Goal: Find specific page/section: Find specific page/section

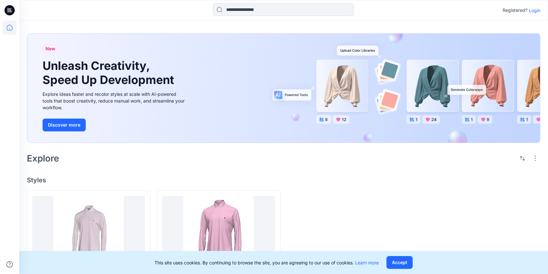
click at [12, 15] on icon at bounding box center [9, 10] width 10 height 20
click at [11, 11] on icon at bounding box center [11, 11] width 2 height 0
click at [10, 30] on icon at bounding box center [10, 28] width 6 height 6
click at [535, 11] on p "Login" at bounding box center [535, 10] width 12 height 7
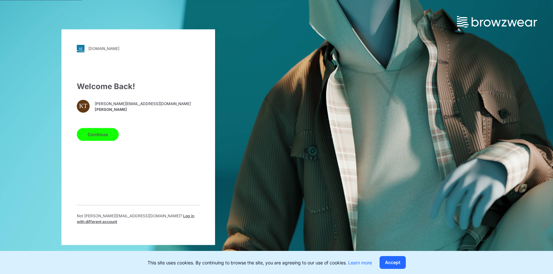
click at [106, 136] on button "Continue" at bounding box center [98, 134] width 42 height 13
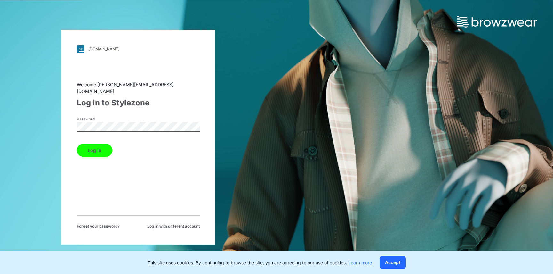
click at [97, 147] on button "Log in" at bounding box center [95, 150] width 36 height 13
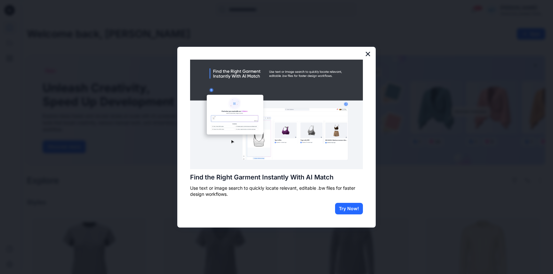
click at [368, 55] on button "×" at bounding box center [368, 54] width 6 height 10
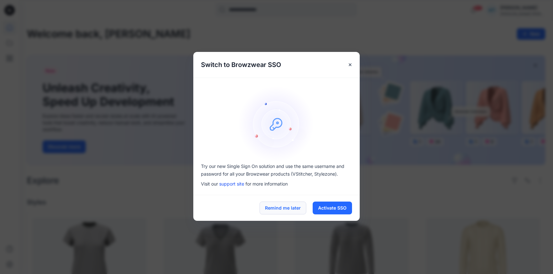
click at [294, 212] on button "Remind me later" at bounding box center [283, 207] width 47 height 13
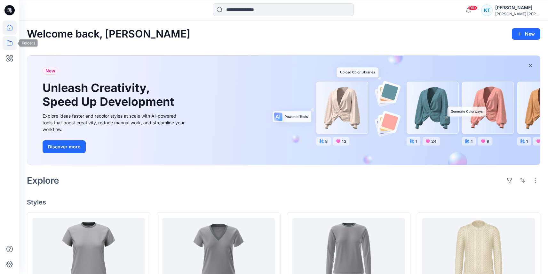
click at [7, 46] on icon at bounding box center [10, 43] width 14 height 14
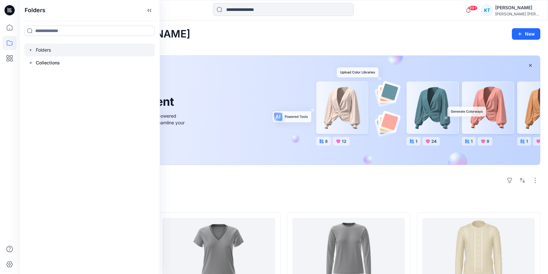
click at [37, 52] on div at bounding box center [89, 50] width 131 height 13
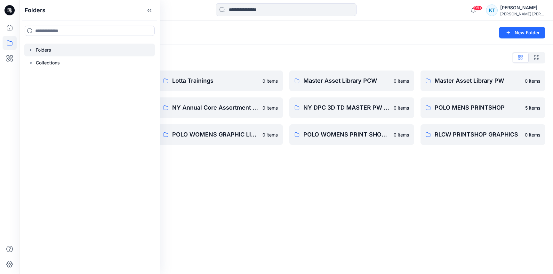
click at [32, 49] on icon "button" at bounding box center [30, 49] width 5 height 5
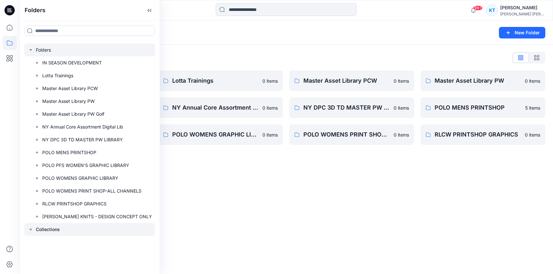
click at [39, 228] on p "Collections" at bounding box center [48, 229] width 24 height 8
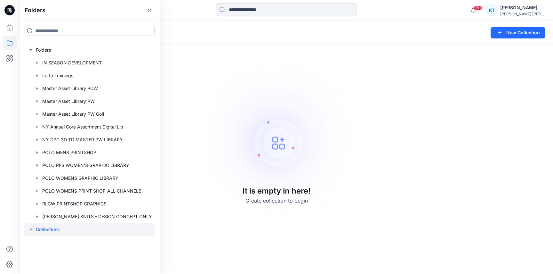
click at [49, 32] on input at bounding box center [90, 31] width 130 height 10
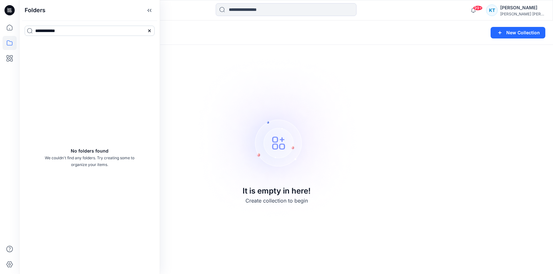
type input "**********"
click at [13, 28] on icon at bounding box center [10, 27] width 14 height 14
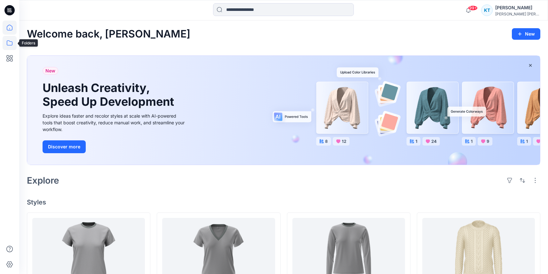
click at [10, 46] on icon at bounding box center [10, 43] width 14 height 14
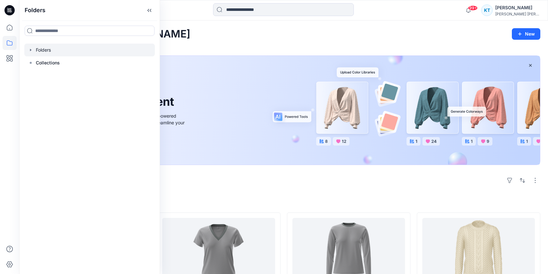
click at [31, 52] on icon "button" at bounding box center [30, 49] width 5 height 5
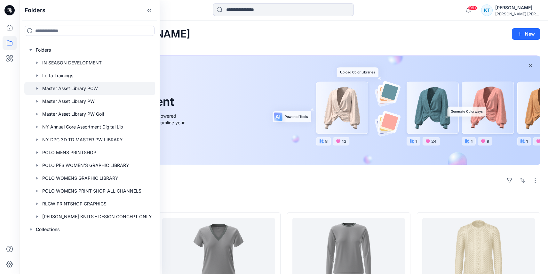
click at [38, 88] on icon "button" at bounding box center [37, 88] width 5 height 5
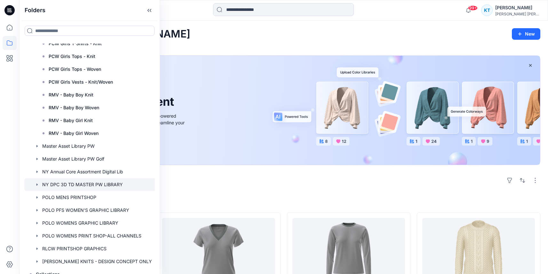
scroll to position [548, 0]
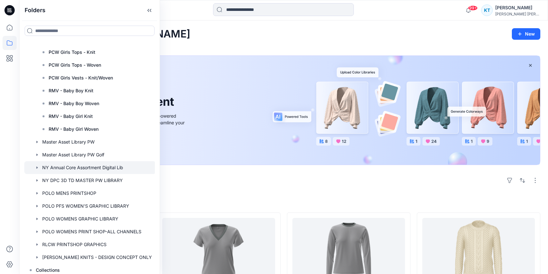
click at [38, 168] on icon "button" at bounding box center [37, 167] width 5 height 5
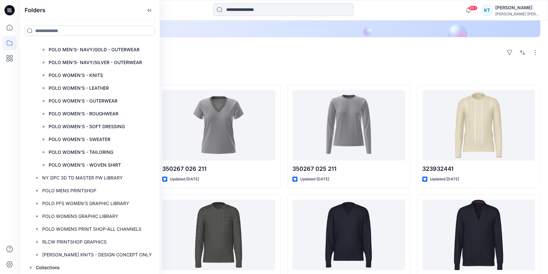
scroll to position [129, 0]
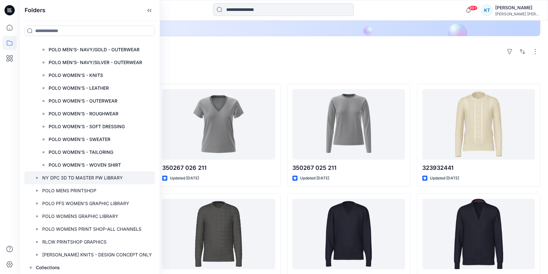
click at [36, 180] on div at bounding box center [90, 177] width 132 height 13
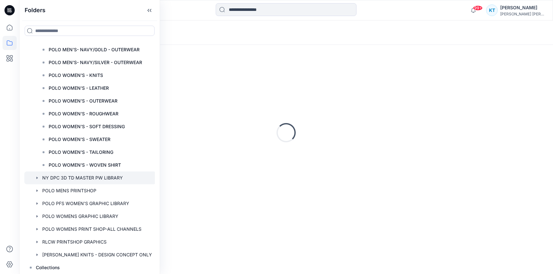
click at [13, 10] on icon at bounding box center [9, 10] width 10 height 10
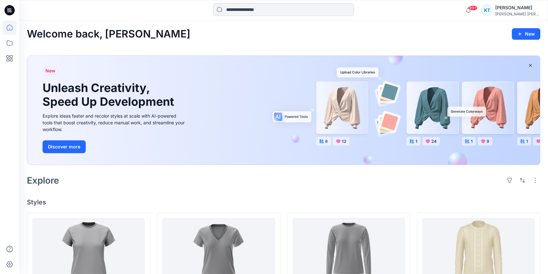
click at [245, 13] on input at bounding box center [283, 9] width 141 height 13
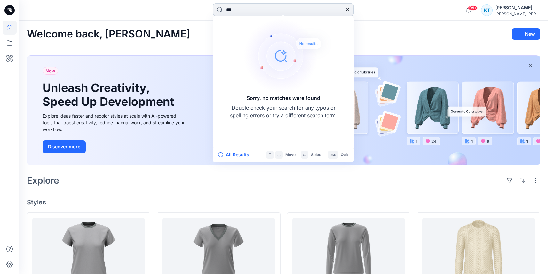
type input "**"
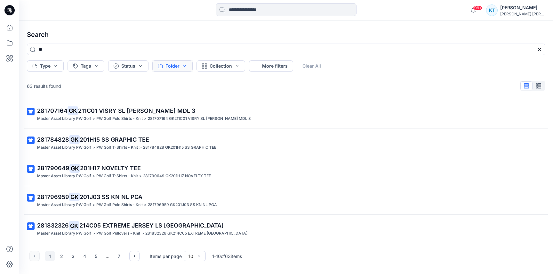
click at [176, 66] on button "Folder" at bounding box center [172, 66] width 40 height 12
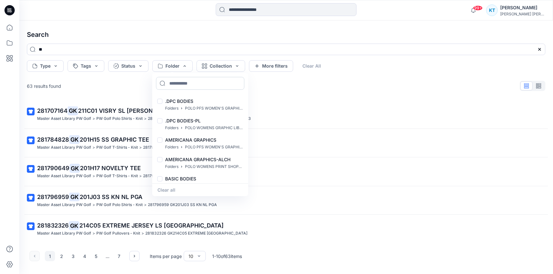
click at [181, 86] on input at bounding box center [200, 83] width 88 height 13
type input "**"
click at [247, 12] on input at bounding box center [286, 9] width 141 height 13
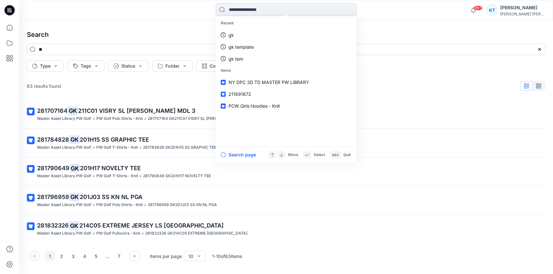
click at [221, 7] on input at bounding box center [286, 9] width 141 height 13
click at [525, 12] on div "[PERSON_NAME] [PERSON_NAME]" at bounding box center [522, 14] width 45 height 5
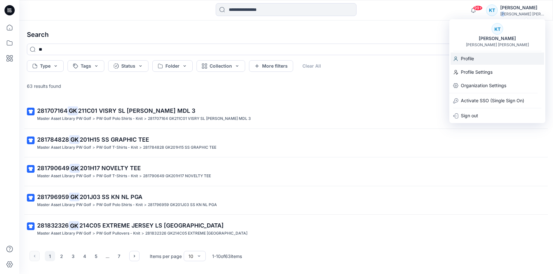
click at [491, 60] on div "Profile" at bounding box center [497, 58] width 93 height 12
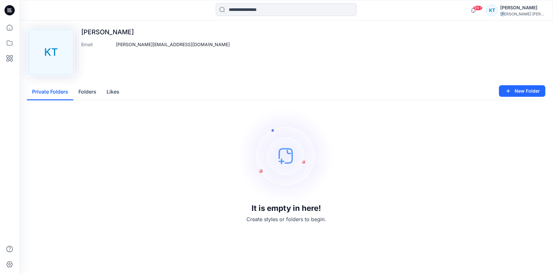
click at [88, 94] on button "Folders" at bounding box center [87, 92] width 28 height 16
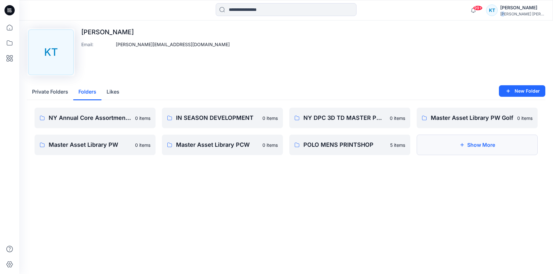
click at [477, 145] on button "Show More" at bounding box center [477, 144] width 121 height 20
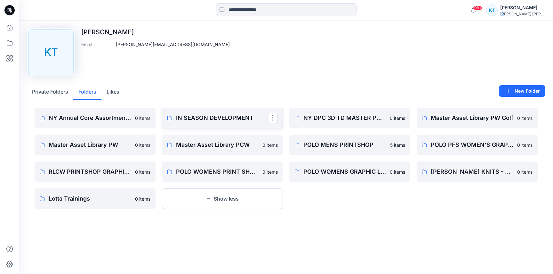
click at [234, 118] on p "IN SEASON DEVELOPMENT" at bounding box center [222, 117] width 92 height 9
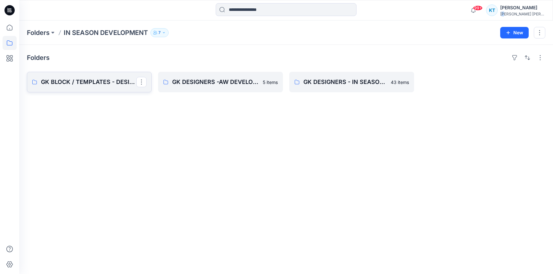
click at [119, 83] on p "GK BLOCK / TEMPLATES - DESIGNERS" at bounding box center [88, 81] width 95 height 9
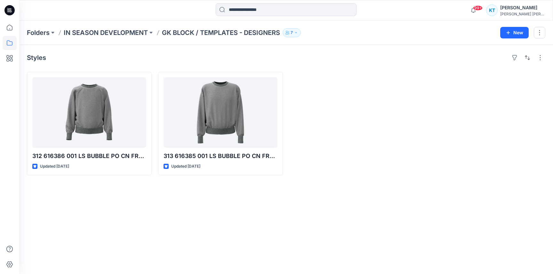
click at [182, 34] on p "GK BLOCK / TEMPLATES - DESIGNERS" at bounding box center [221, 32] width 118 height 9
click at [172, 35] on p "GK BLOCK / TEMPLATES - DESIGNERS" at bounding box center [221, 32] width 118 height 9
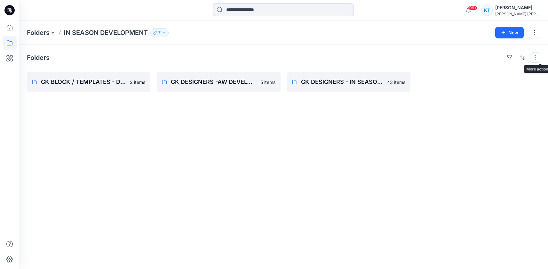
click at [540, 56] on button "button" at bounding box center [535, 57] width 10 height 10
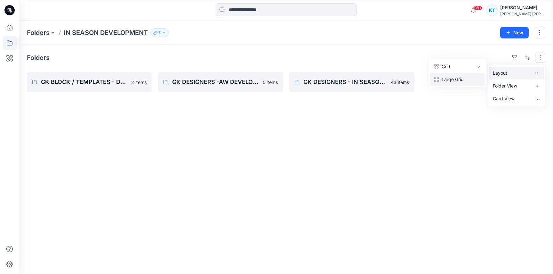
click at [450, 79] on p "Large Grid" at bounding box center [458, 80] width 32 height 8
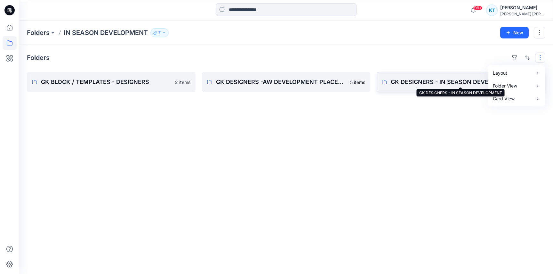
click at [434, 82] on p "GK DESIGNERS - IN SEASON DEVELOPMENT" at bounding box center [460, 81] width 139 height 9
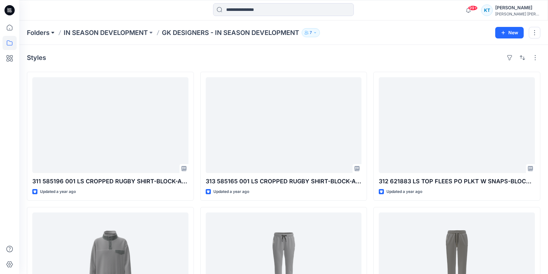
click at [52, 33] on button at bounding box center [53, 32] width 6 height 9
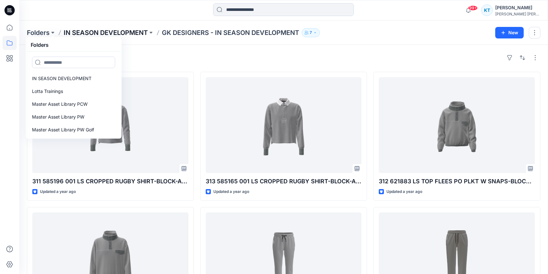
click at [98, 30] on p "IN SEASON DEVELOPMENT" at bounding box center [106, 32] width 84 height 9
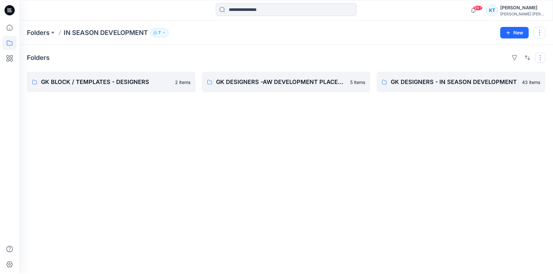
click at [537, 57] on button "button" at bounding box center [540, 57] width 10 height 10
click at [470, 81] on p "Compact" at bounding box center [458, 80] width 32 height 8
click at [461, 95] on p "Card" at bounding box center [458, 92] width 32 height 8
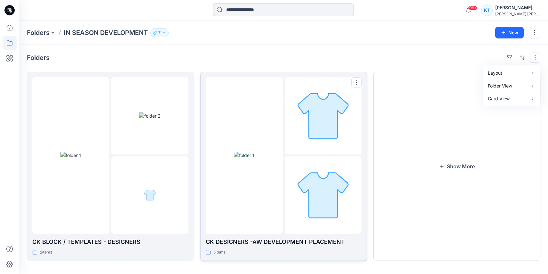
scroll to position [5, 0]
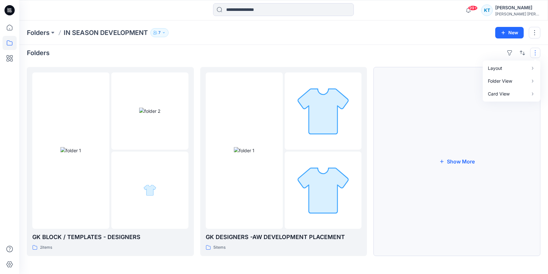
click at [452, 181] on button "Show More" at bounding box center [457, 161] width 167 height 189
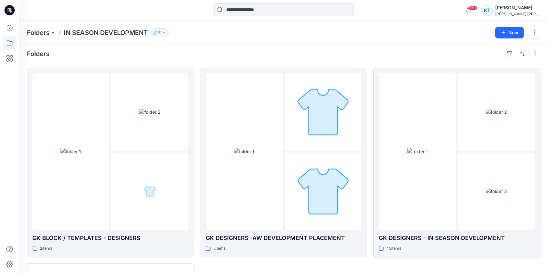
scroll to position [1, 0]
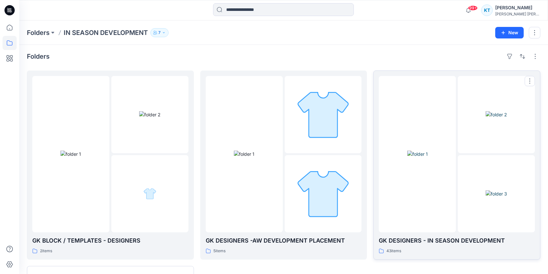
click at [486, 197] on img at bounding box center [496, 193] width 21 height 7
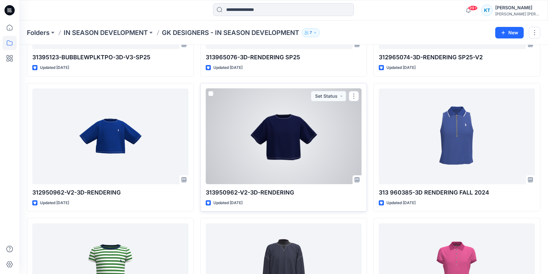
scroll to position [934, 0]
click at [357, 92] on button "button" at bounding box center [354, 96] width 10 height 10
click at [307, 144] on div at bounding box center [284, 136] width 156 height 96
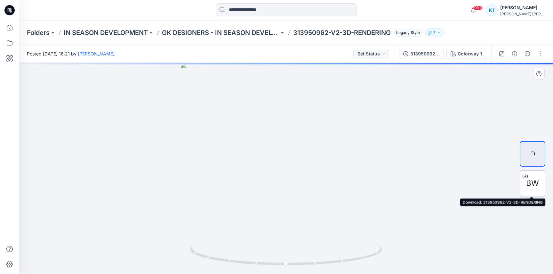
click at [524, 177] on icon at bounding box center [525, 175] width 5 height 5
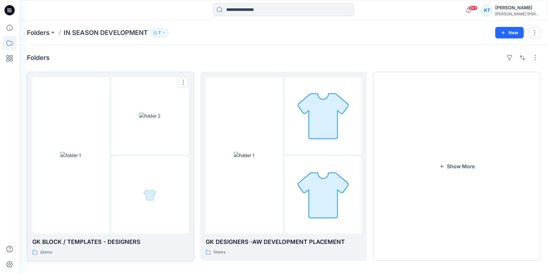
scroll to position [5, 0]
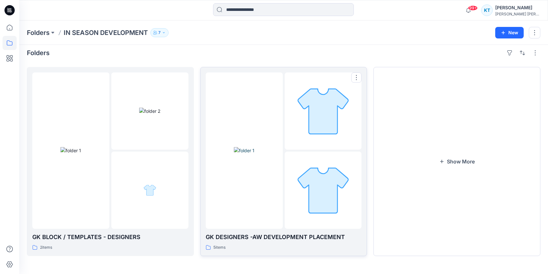
click at [256, 209] on div at bounding box center [244, 150] width 77 height 156
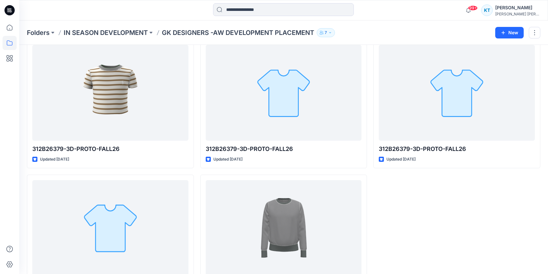
scroll to position [69, 0]
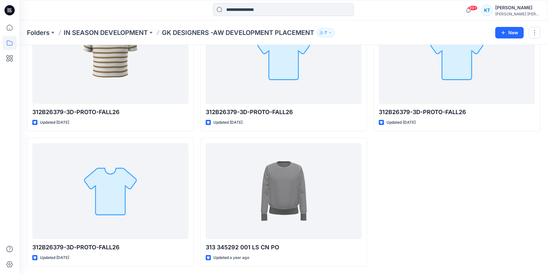
scroll to position [5, 0]
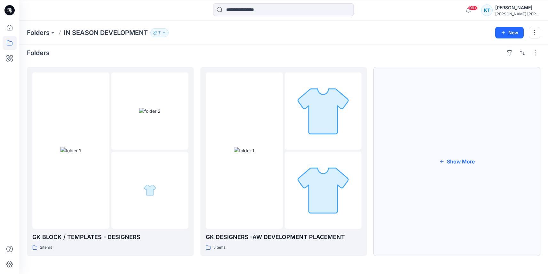
click at [409, 160] on button "Show More" at bounding box center [457, 161] width 167 height 189
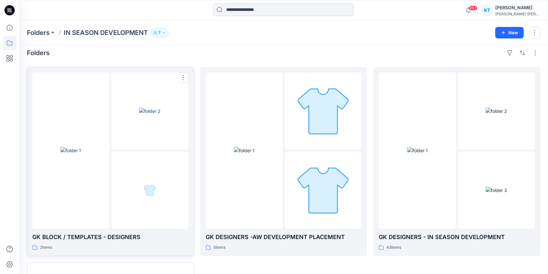
click at [139, 114] on img at bounding box center [149, 111] width 21 height 7
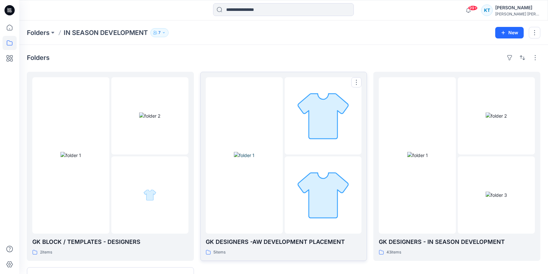
click at [250, 247] on div "GK DESIGNERS -AW DEVELOPMENT PLACEMENT 5 items" at bounding box center [284, 246] width 156 height 18
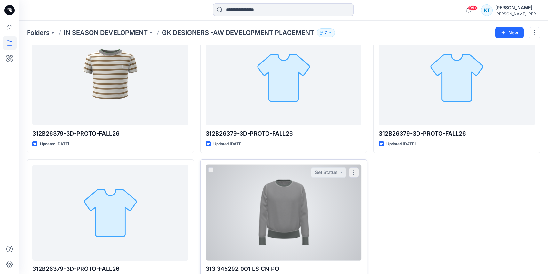
scroll to position [69, 0]
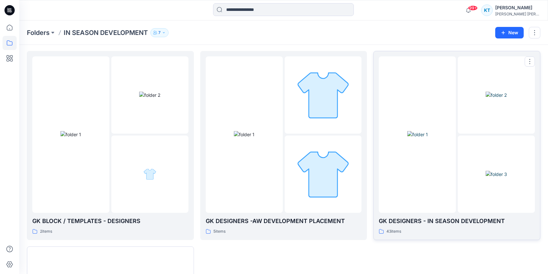
scroll to position [21, 0]
click at [409, 188] on div at bounding box center [417, 134] width 77 height 156
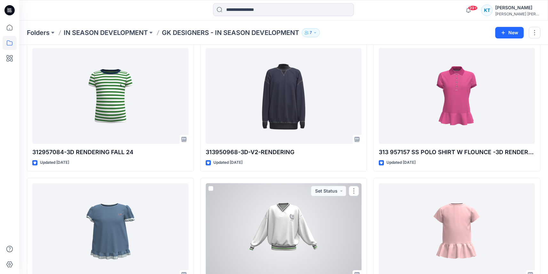
scroll to position [1114, 0]
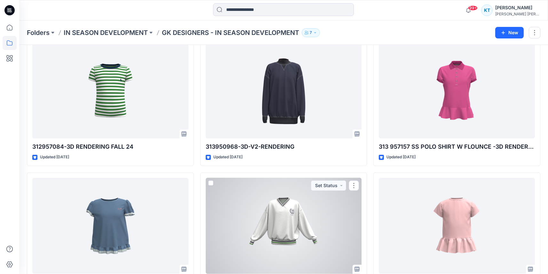
click at [293, 186] on div at bounding box center [284, 226] width 156 height 96
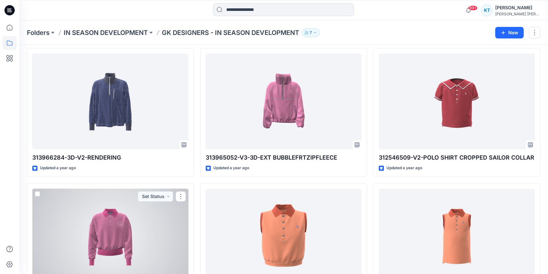
scroll to position [627, 0]
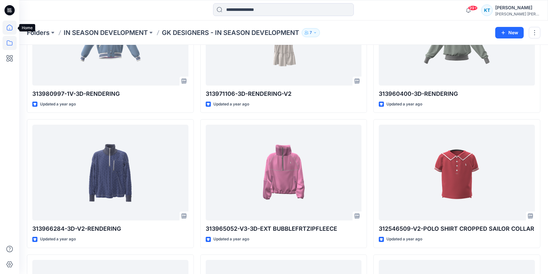
click at [12, 25] on icon at bounding box center [10, 27] width 14 height 14
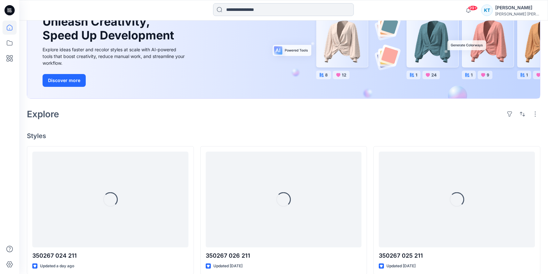
click at [258, 11] on input at bounding box center [283, 9] width 141 height 13
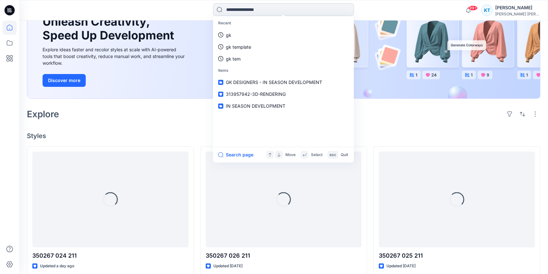
paste input "******"
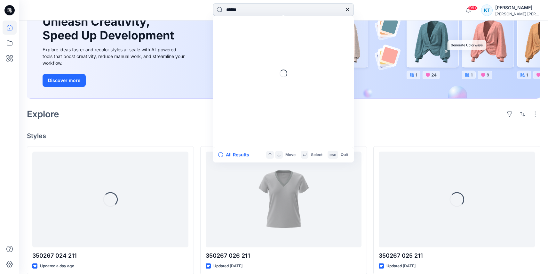
type input "******"
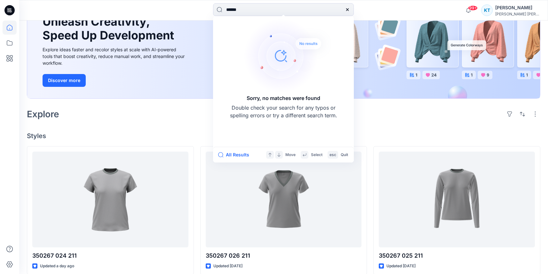
click at [348, 11] on icon at bounding box center [347, 9] width 5 height 5
